Goal: Book appointment/travel/reservation

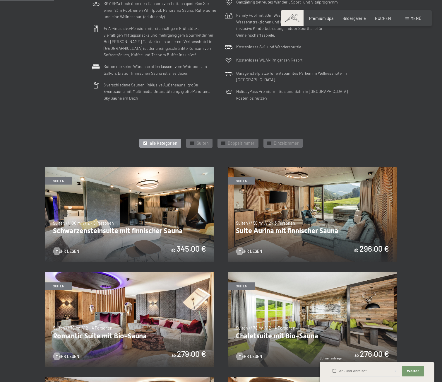
scroll to position [322, 0]
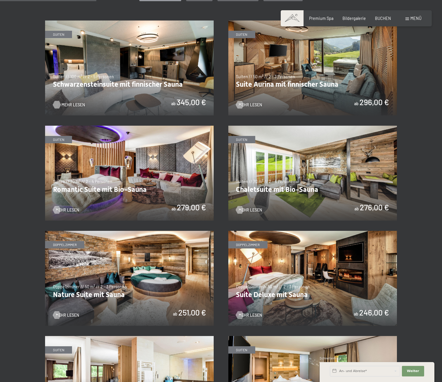
click at [66, 103] on span "Mehr Lesen" at bounding box center [72, 105] width 23 height 6
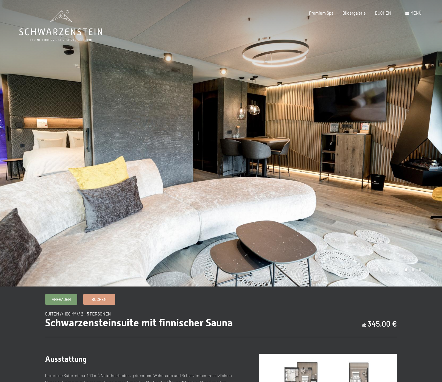
click at [386, 120] on div at bounding box center [331, 143] width 221 height 286
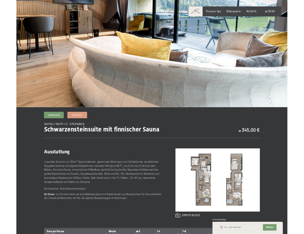
scroll to position [146, 0]
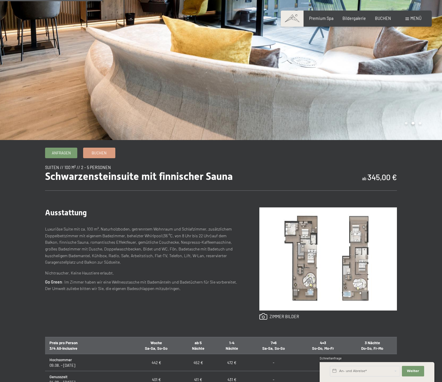
click at [328, 252] on img at bounding box center [328, 258] width 138 height 103
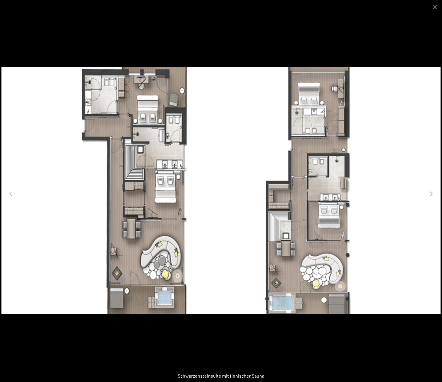
click at [83, 183] on img at bounding box center [220, 190] width 439 height 247
click at [433, 7] on button "Close gallery" at bounding box center [434, 7] width 15 height 14
